Goal: Entertainment & Leisure: Consume media (video, audio)

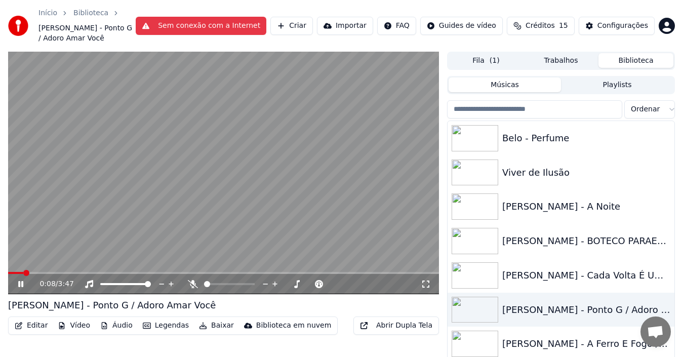
click at [11, 272] on span at bounding box center [15, 273] width 15 height 2
click at [8, 272] on span at bounding box center [8, 273] width 0 height 2
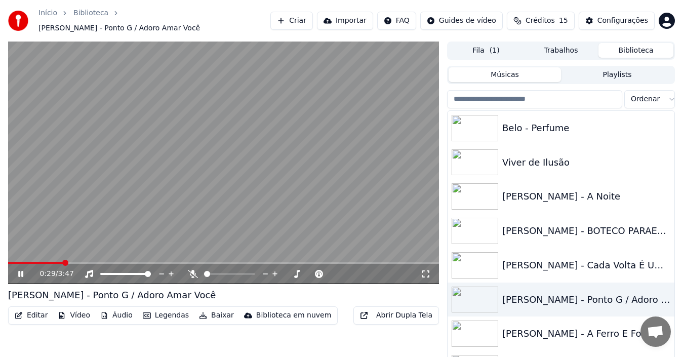
click at [480, 321] on img at bounding box center [475, 334] width 47 height 26
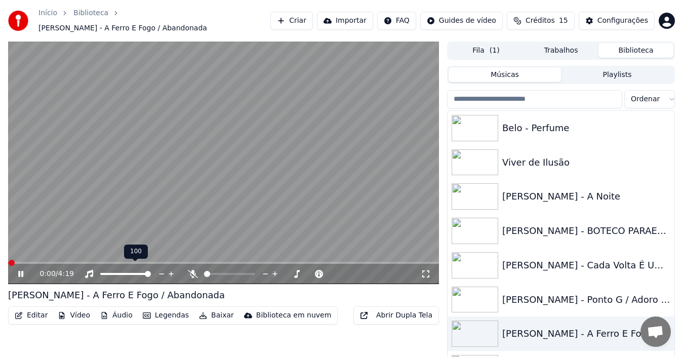
click at [102, 270] on div at bounding box center [135, 274] width 82 height 10
click at [271, 148] on video at bounding box center [223, 163] width 431 height 243
click at [464, 229] on img at bounding box center [475, 231] width 47 height 26
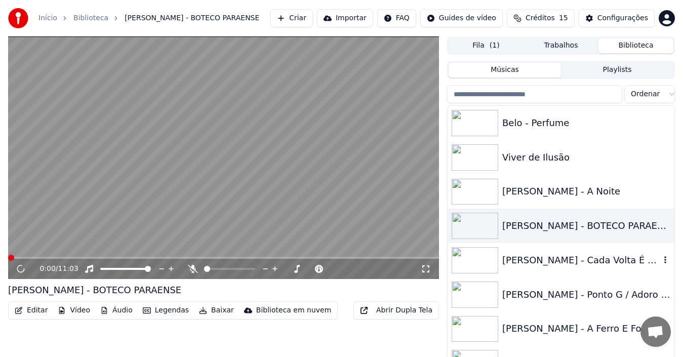
click at [470, 253] on img at bounding box center [475, 260] width 47 height 26
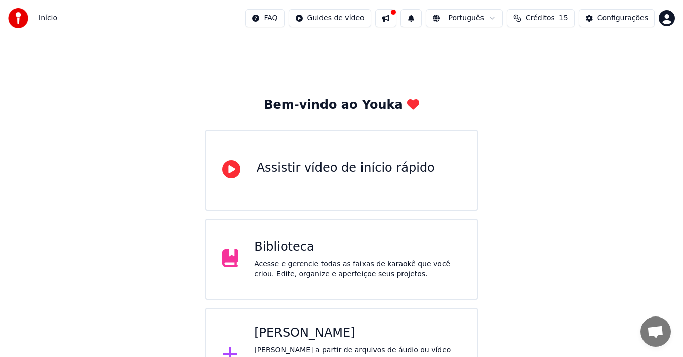
click at [258, 236] on div "Biblioteca Acesse e gerencie todas as faixas de karaokê que você criou. Edite, …" at bounding box center [341, 259] width 273 height 81
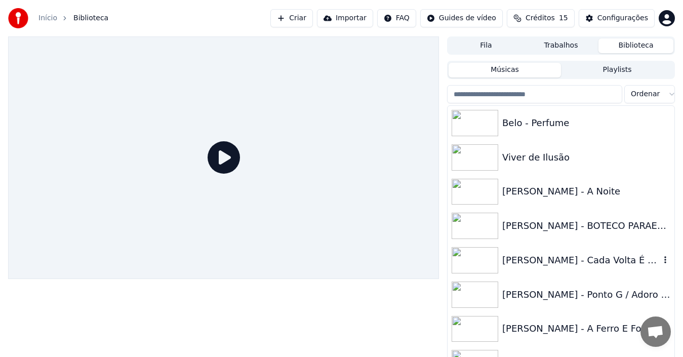
click at [464, 254] on img at bounding box center [475, 260] width 47 height 26
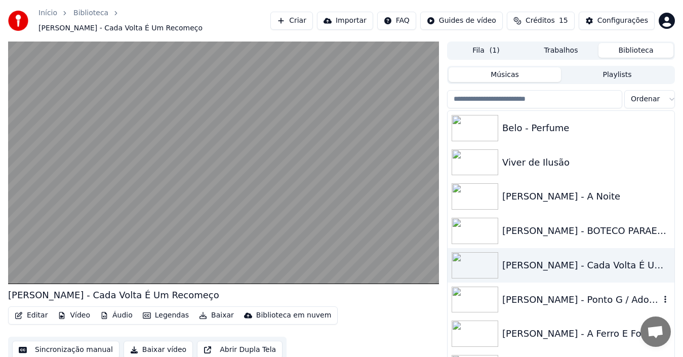
click at [482, 288] on img at bounding box center [475, 300] width 47 height 26
